Goal: Information Seeking & Learning: Check status

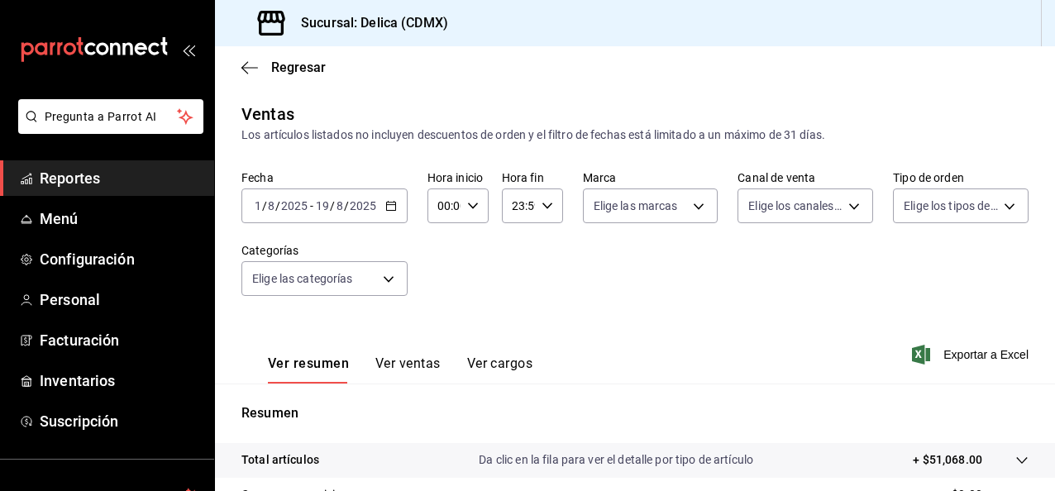
scroll to position [141, 0]
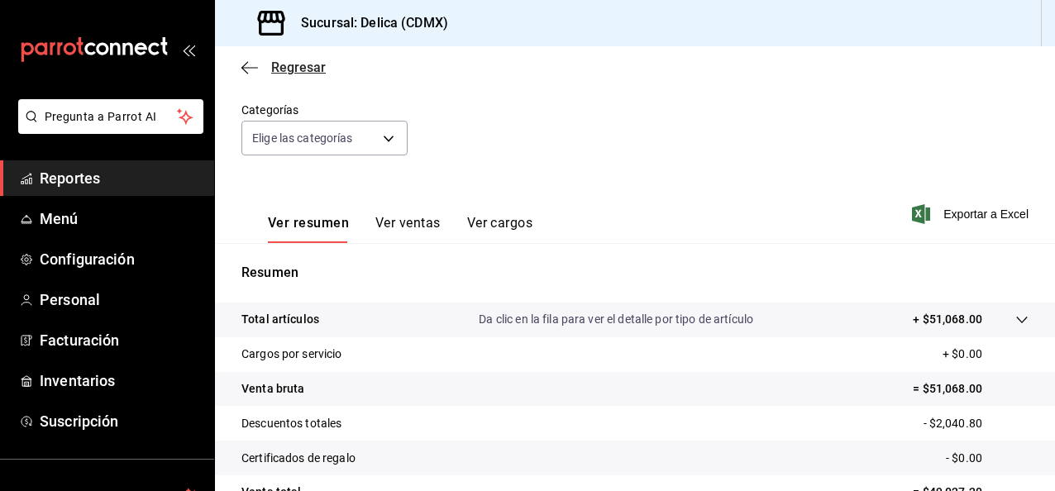
click at [301, 74] on span "Regresar" at bounding box center [298, 68] width 55 height 16
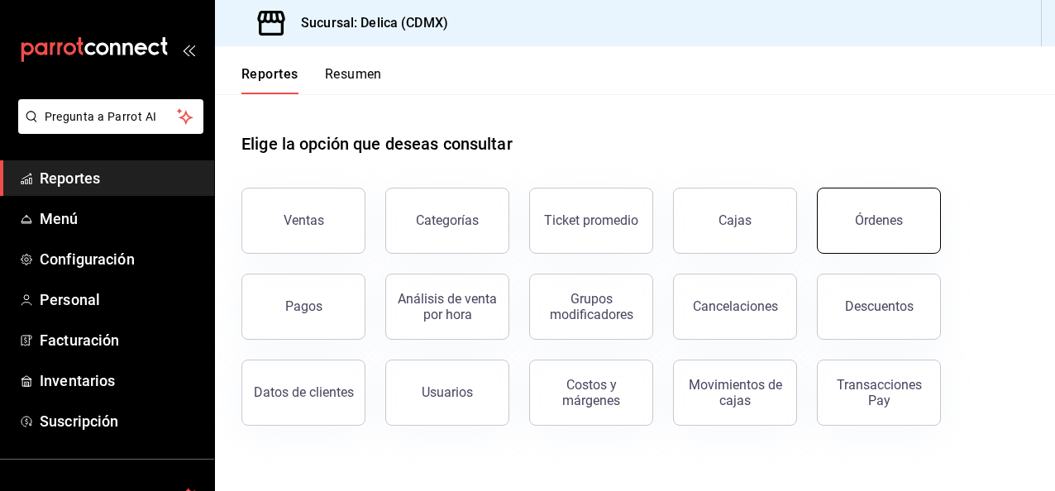
click at [883, 238] on button "Órdenes" at bounding box center [879, 221] width 124 height 66
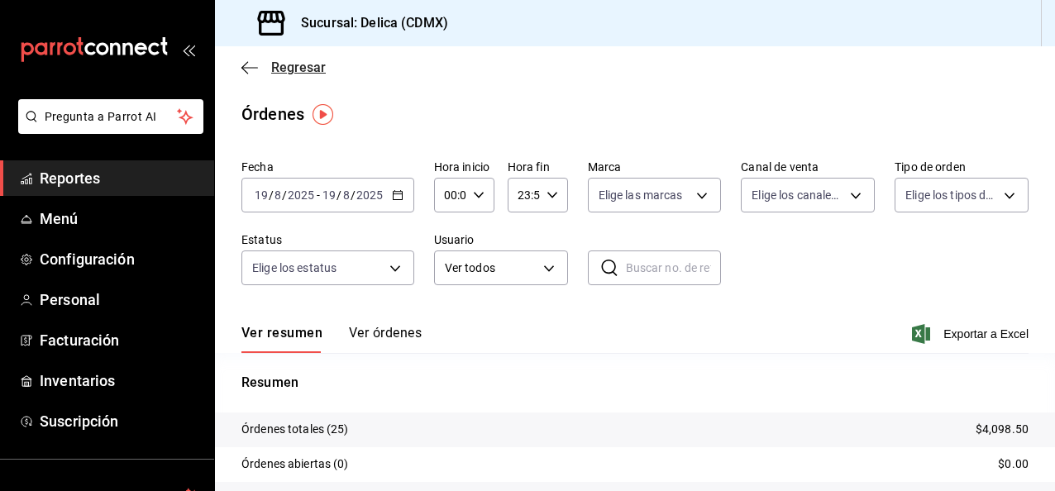
click at [300, 64] on span "Regresar" at bounding box center [298, 68] width 55 height 16
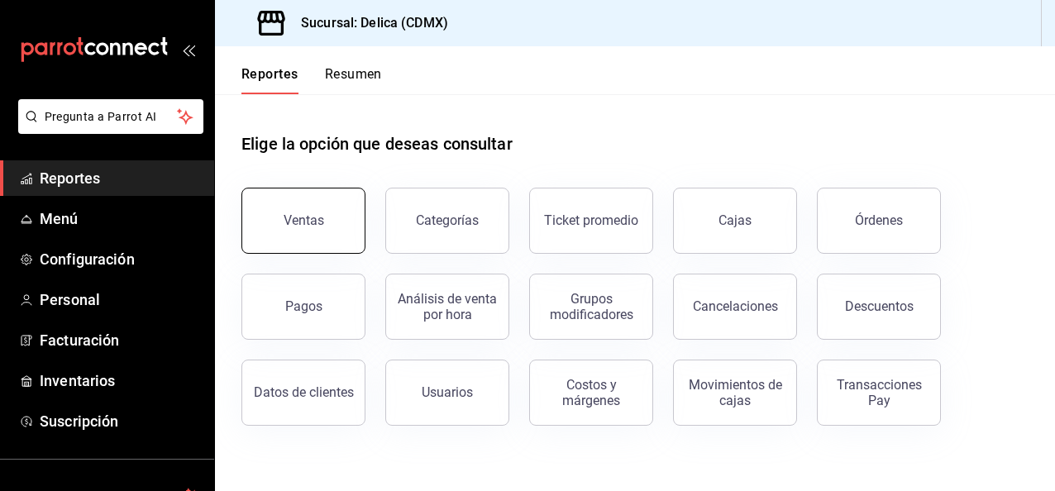
click at [339, 203] on button "Ventas" at bounding box center [303, 221] width 124 height 66
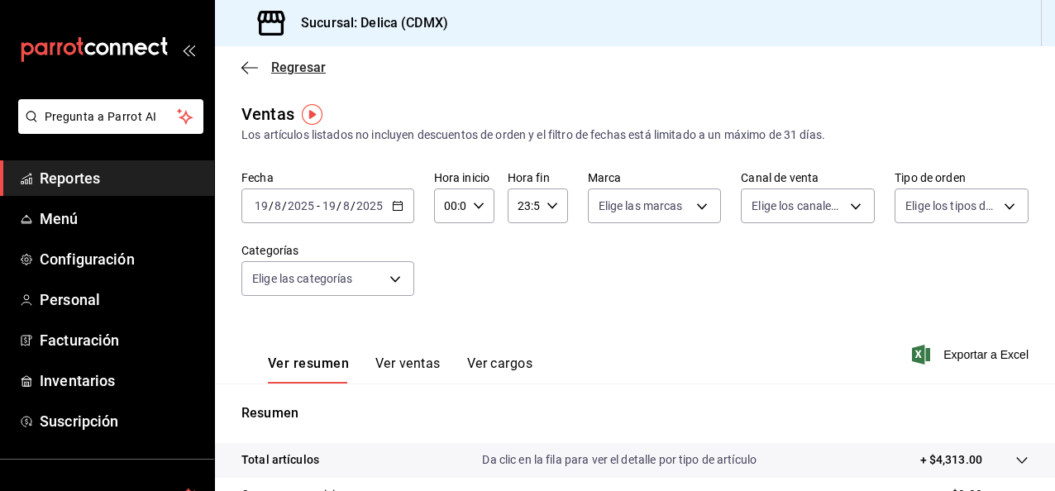
click at [284, 70] on span "Regresar" at bounding box center [298, 68] width 55 height 16
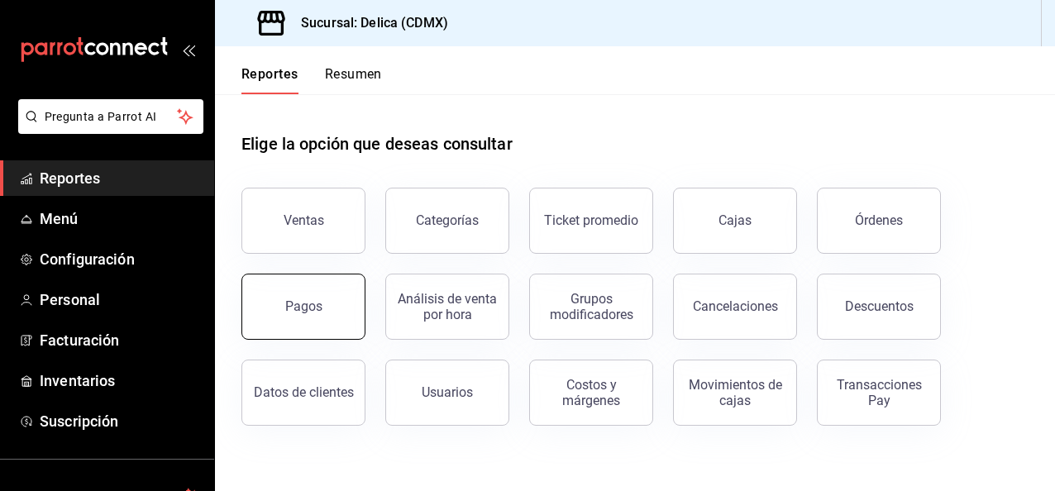
click at [308, 322] on button "Pagos" at bounding box center [303, 307] width 124 height 66
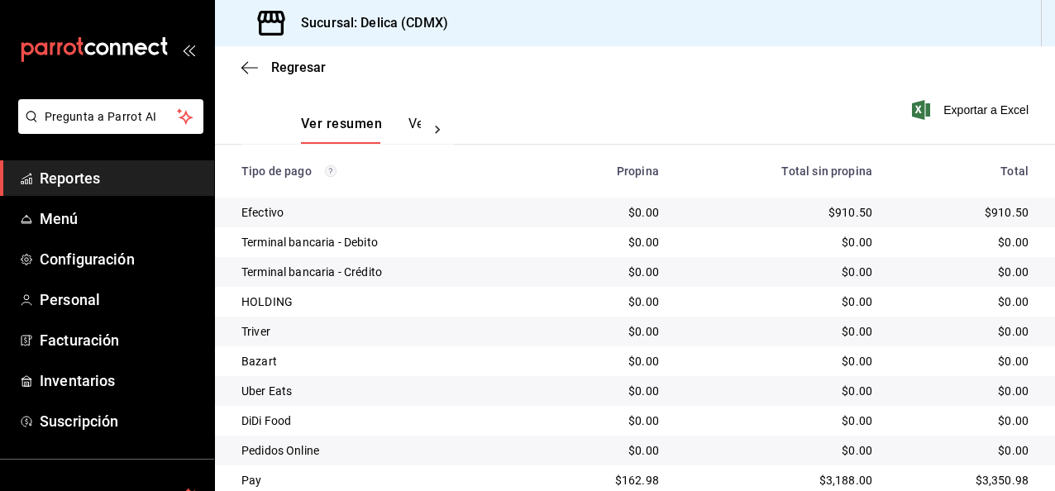
scroll to position [243, 0]
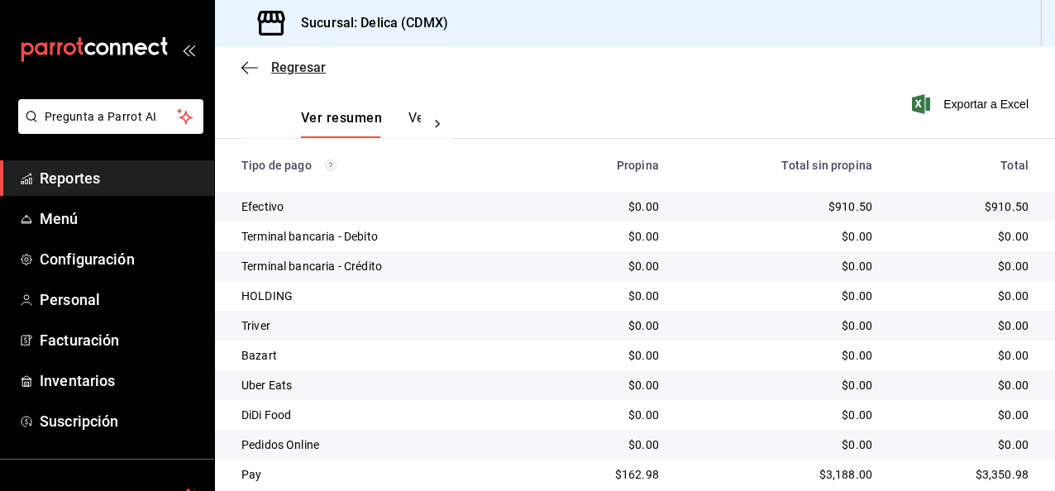
click at [289, 65] on span "Regresar" at bounding box center [298, 68] width 55 height 16
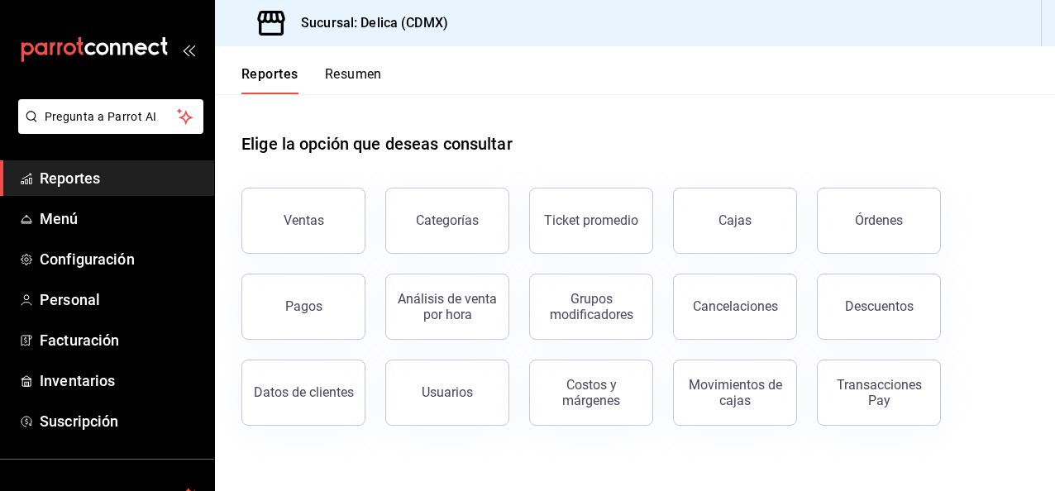
click at [326, 185] on div "Ventas" at bounding box center [294, 211] width 144 height 86
click at [338, 221] on button "Ventas" at bounding box center [303, 221] width 124 height 66
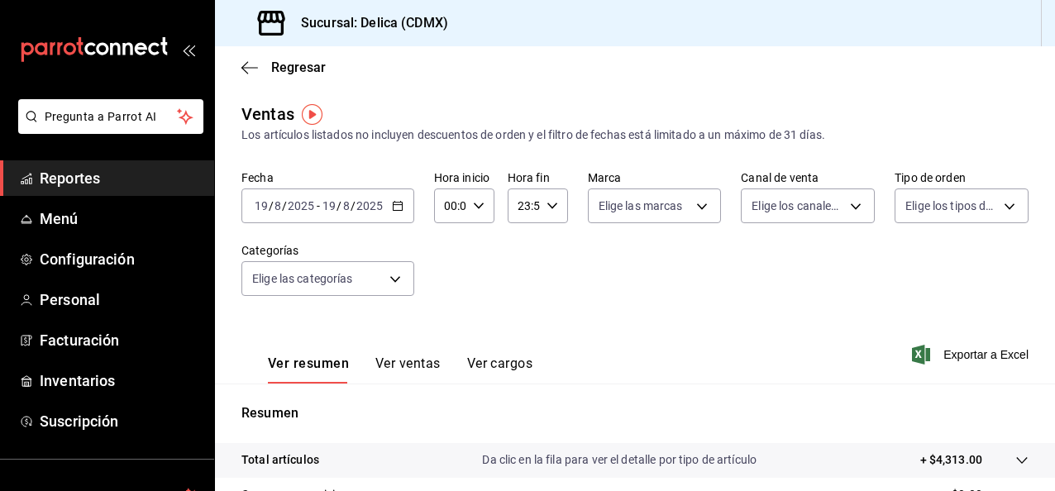
click at [397, 217] on div "[DATE] [DATE] - [DATE] [DATE]" at bounding box center [327, 206] width 173 height 35
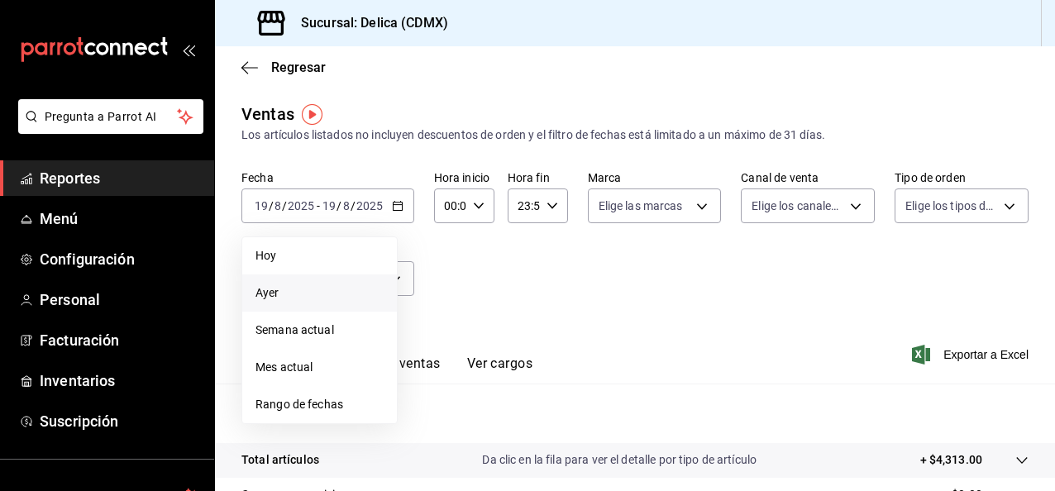
click at [354, 291] on span "Ayer" at bounding box center [319, 292] width 128 height 17
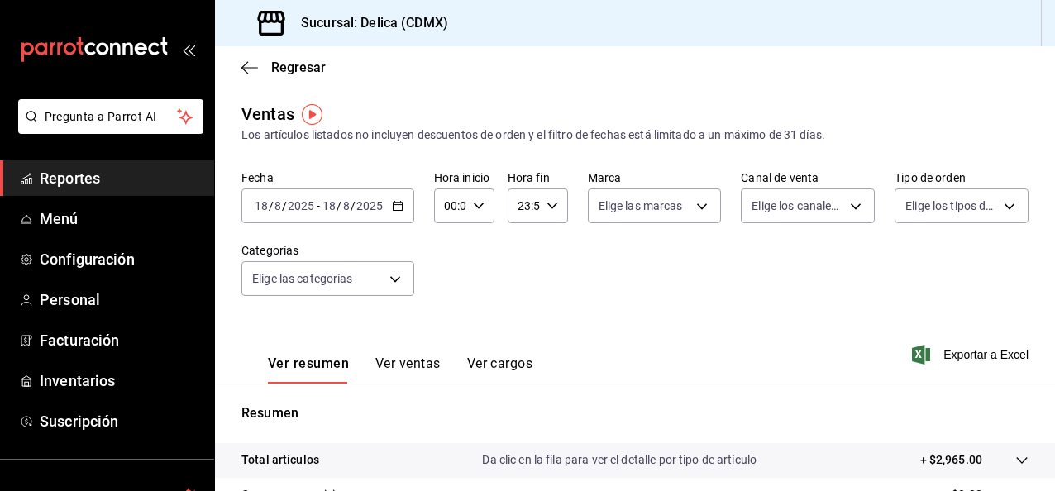
click at [399, 205] on icon "button" at bounding box center [398, 206] width 12 height 12
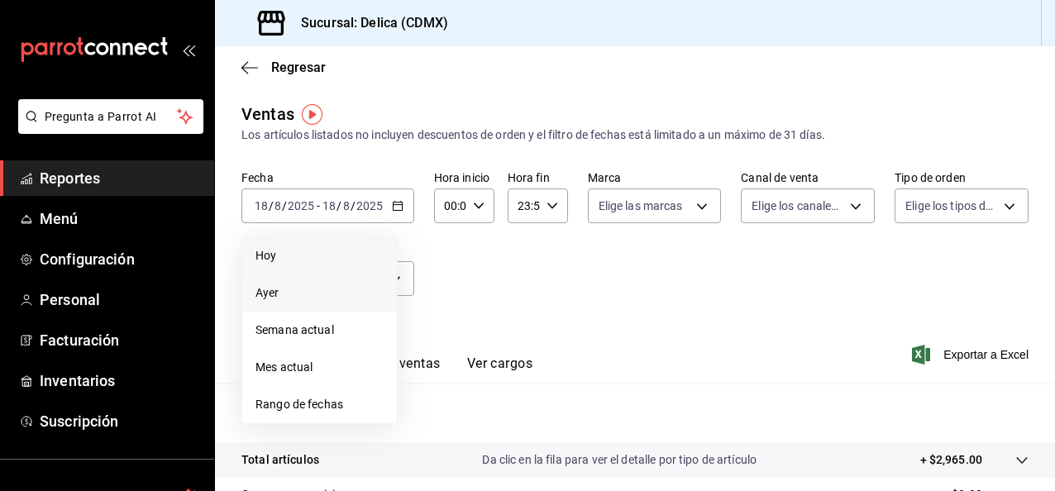
click at [344, 254] on span "Hoy" at bounding box center [319, 255] width 128 height 17
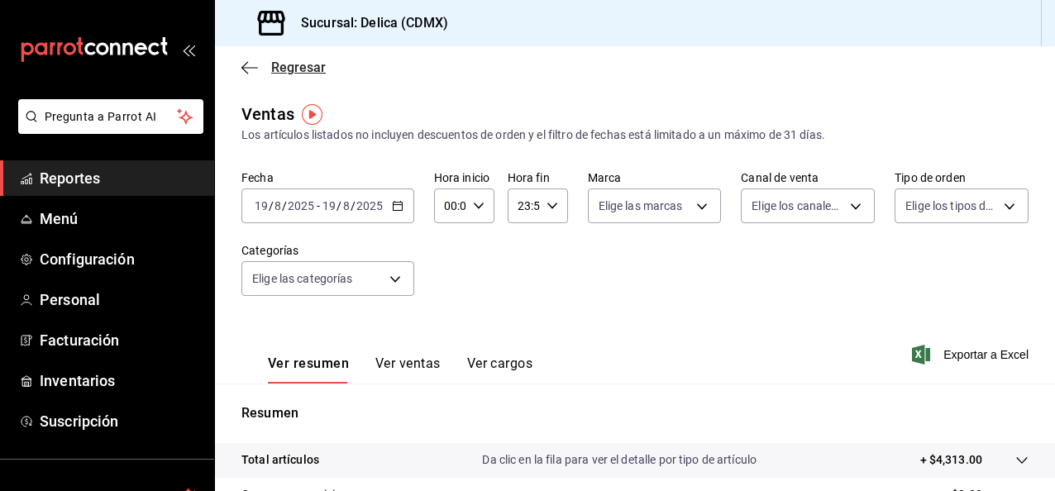
click at [260, 67] on span "Regresar" at bounding box center [283, 68] width 84 height 16
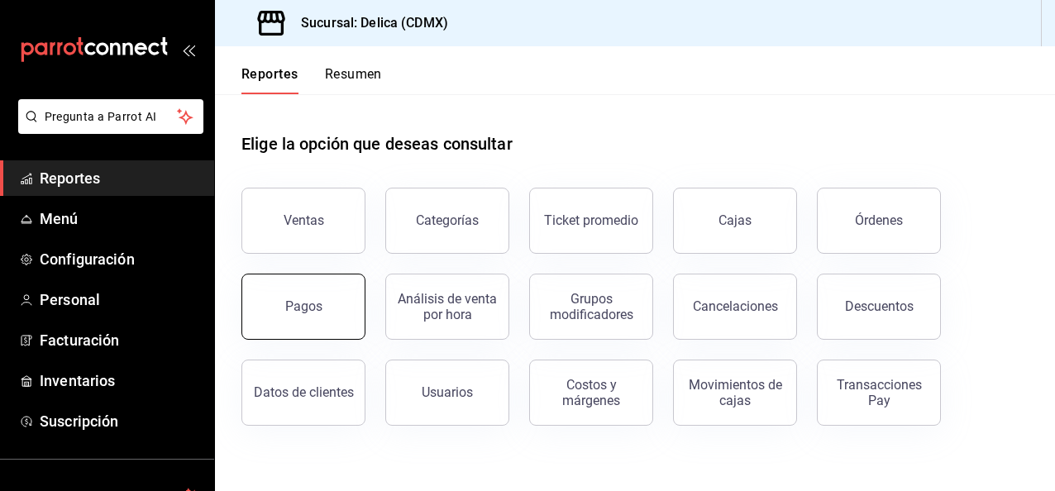
click at [364, 313] on div "Pagos" at bounding box center [294, 297] width 144 height 86
click at [311, 304] on div "Pagos" at bounding box center [303, 306] width 37 height 16
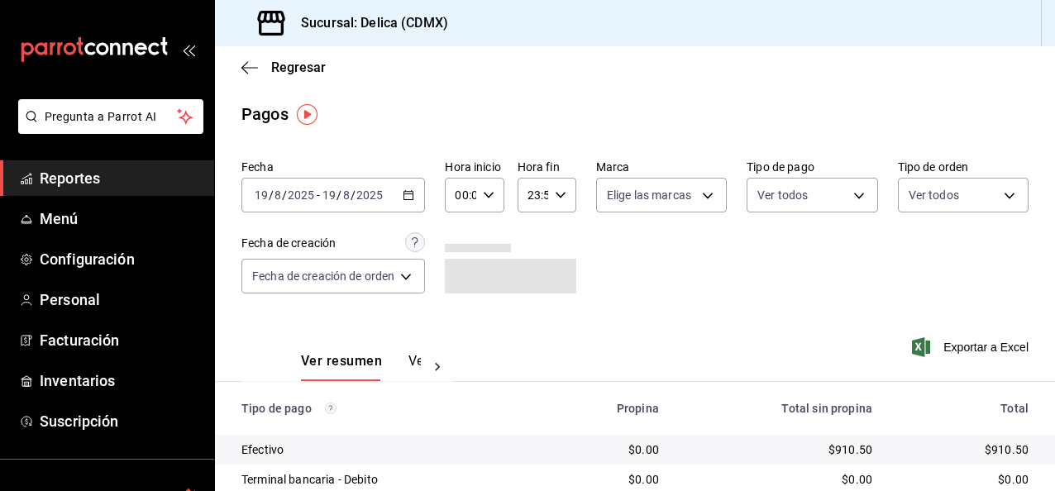
click at [559, 346] on div "Ver resumen Ver pagos Exportar a Excel" at bounding box center [635, 357] width 840 height 88
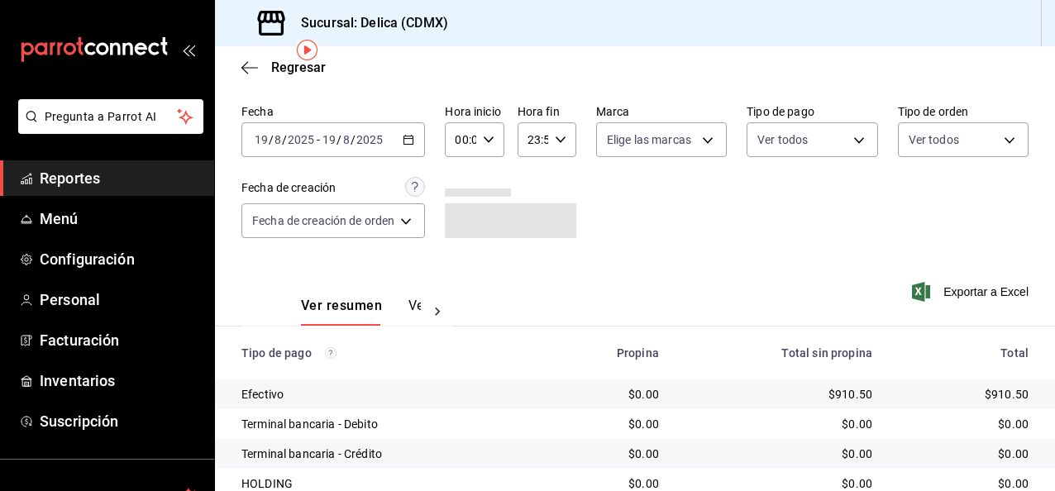
scroll to position [99, 0]
